Goal: Information Seeking & Learning: Learn about a topic

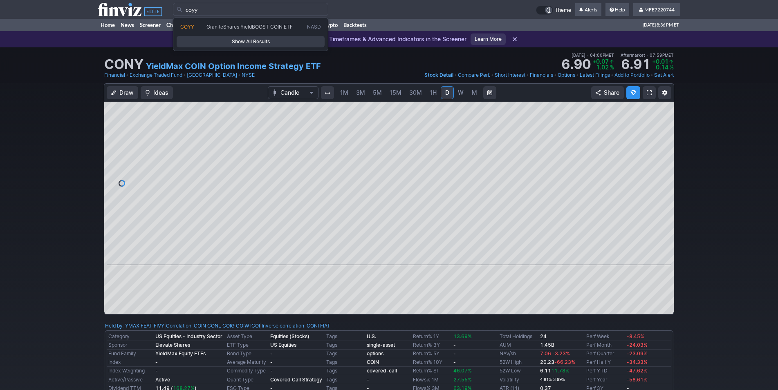
type input "coyy"
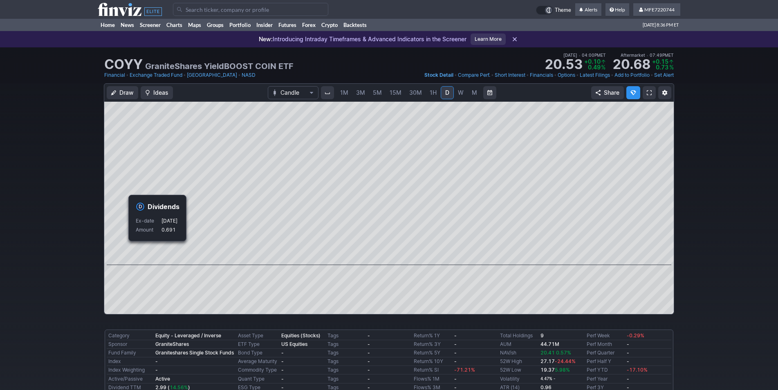
click at [699, 260] on div "Draw Ideas Candle 1M 3M 5M 15M 30M 1H D W M Share" at bounding box center [389, 202] width 778 height 238
